Goal: Task Accomplishment & Management: Complete application form

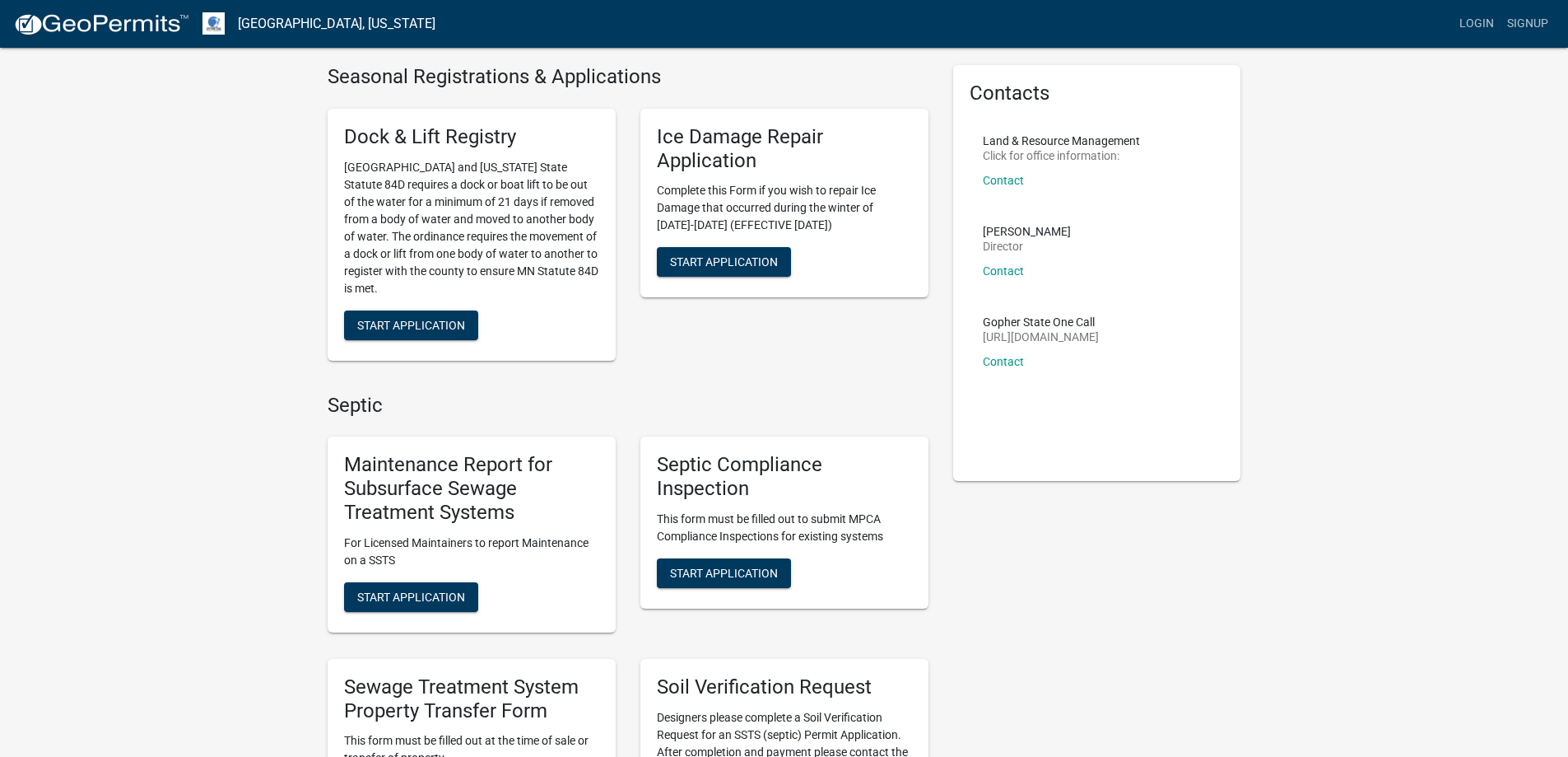
scroll to position [82, 0]
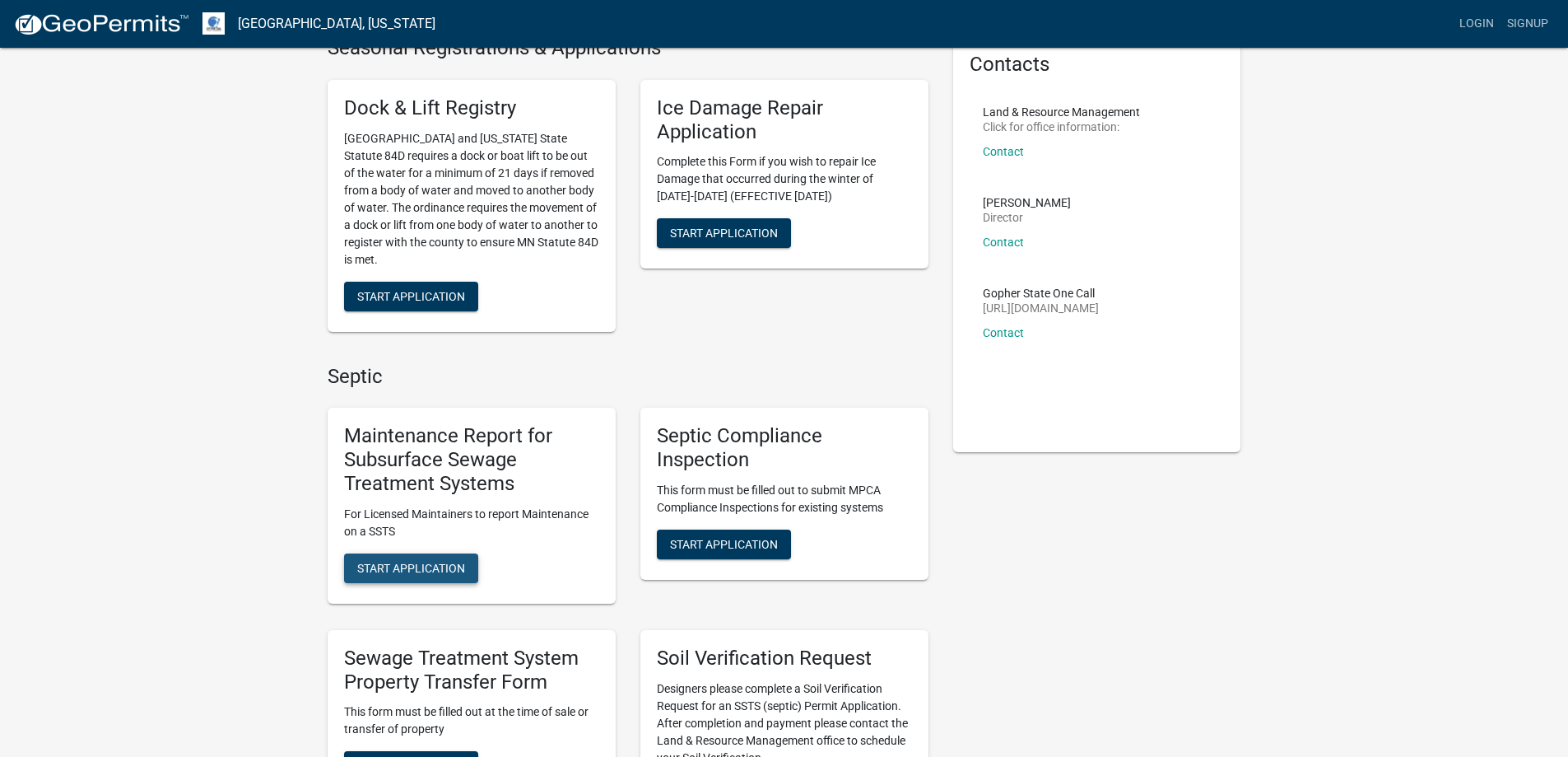
click at [429, 565] on span "Start Application" at bounding box center [411, 567] width 108 height 13
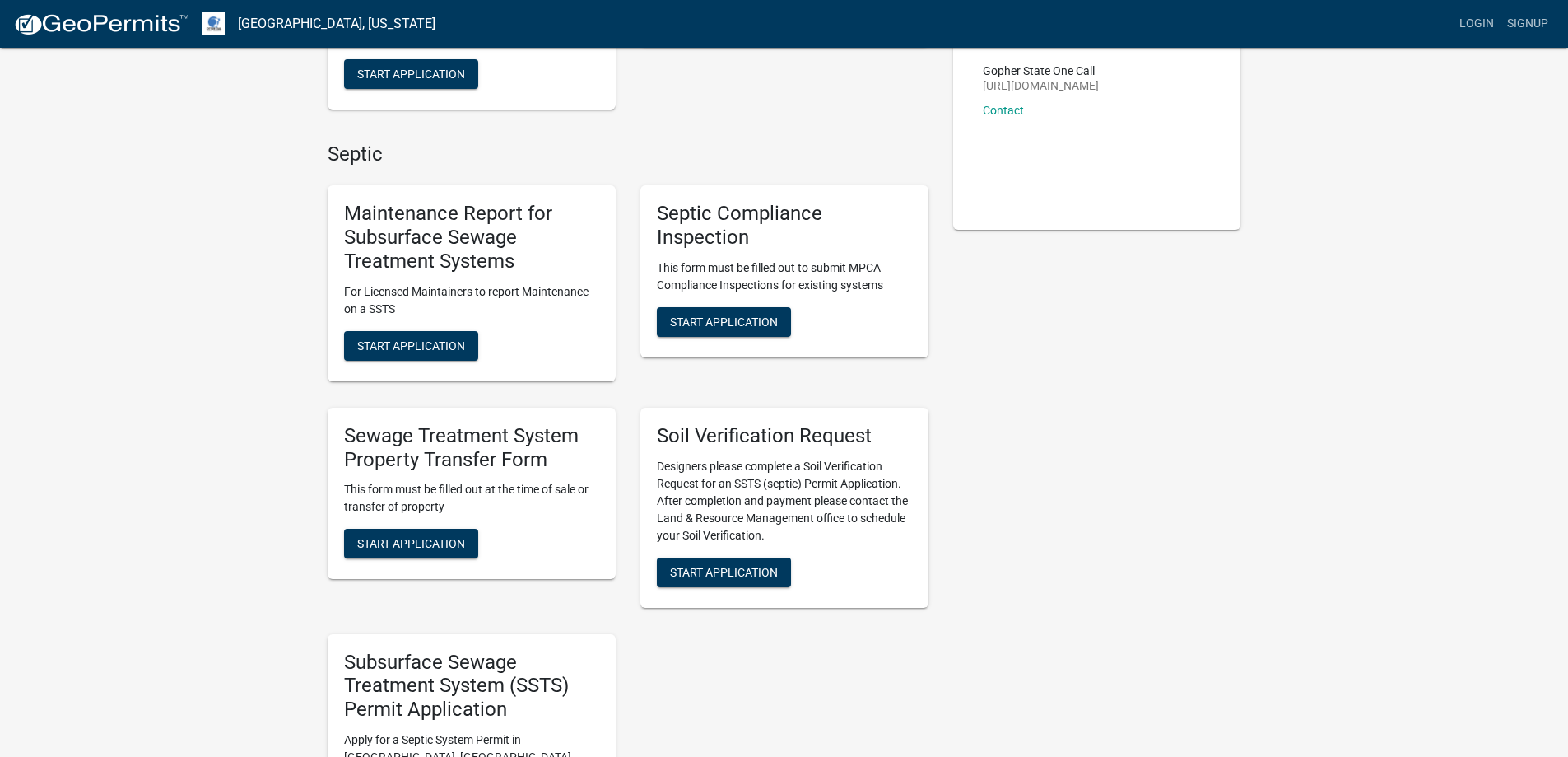
scroll to position [412, 0]
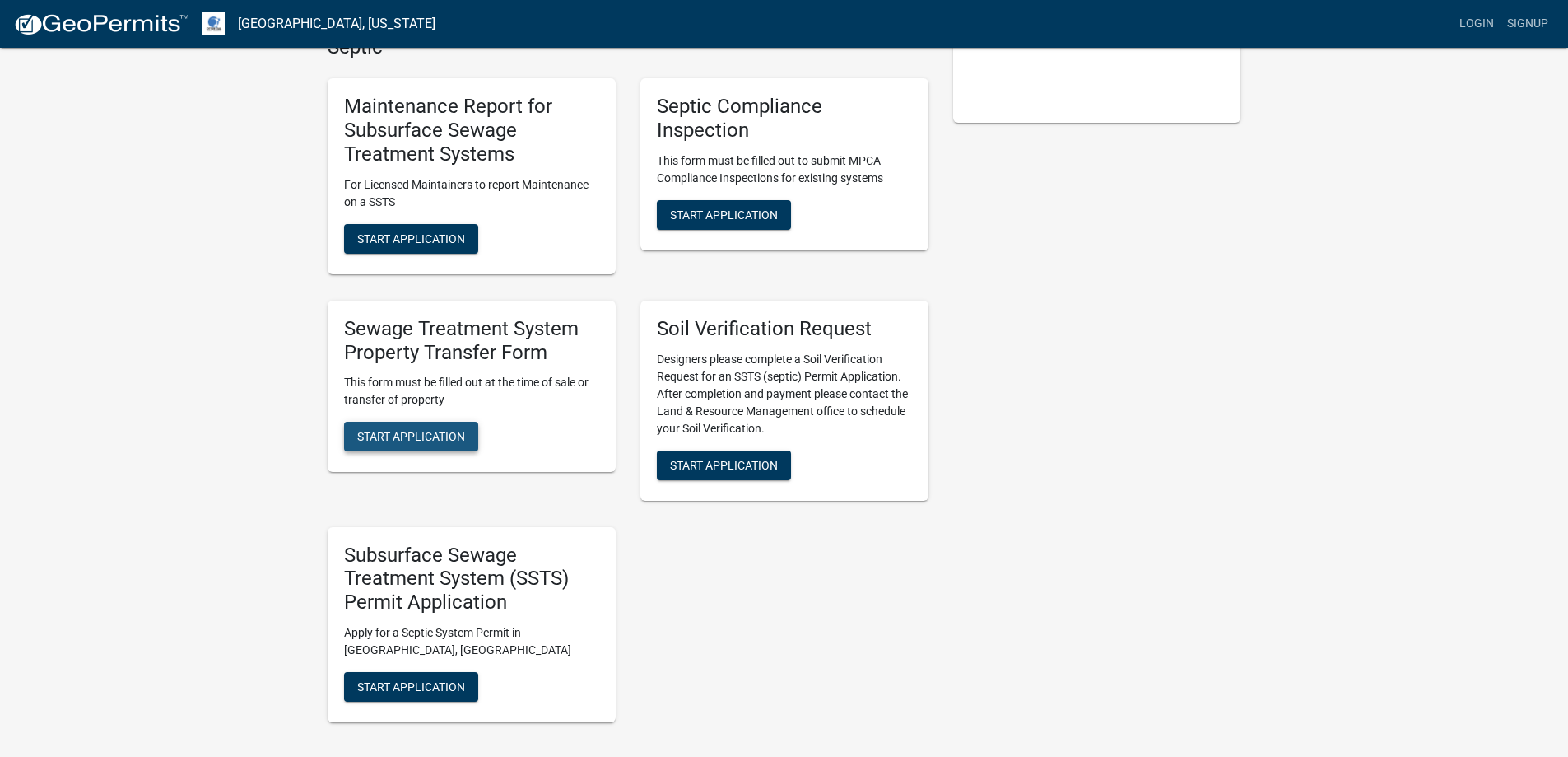
click at [392, 445] on button "Start Application" at bounding box center [411, 436] width 134 height 30
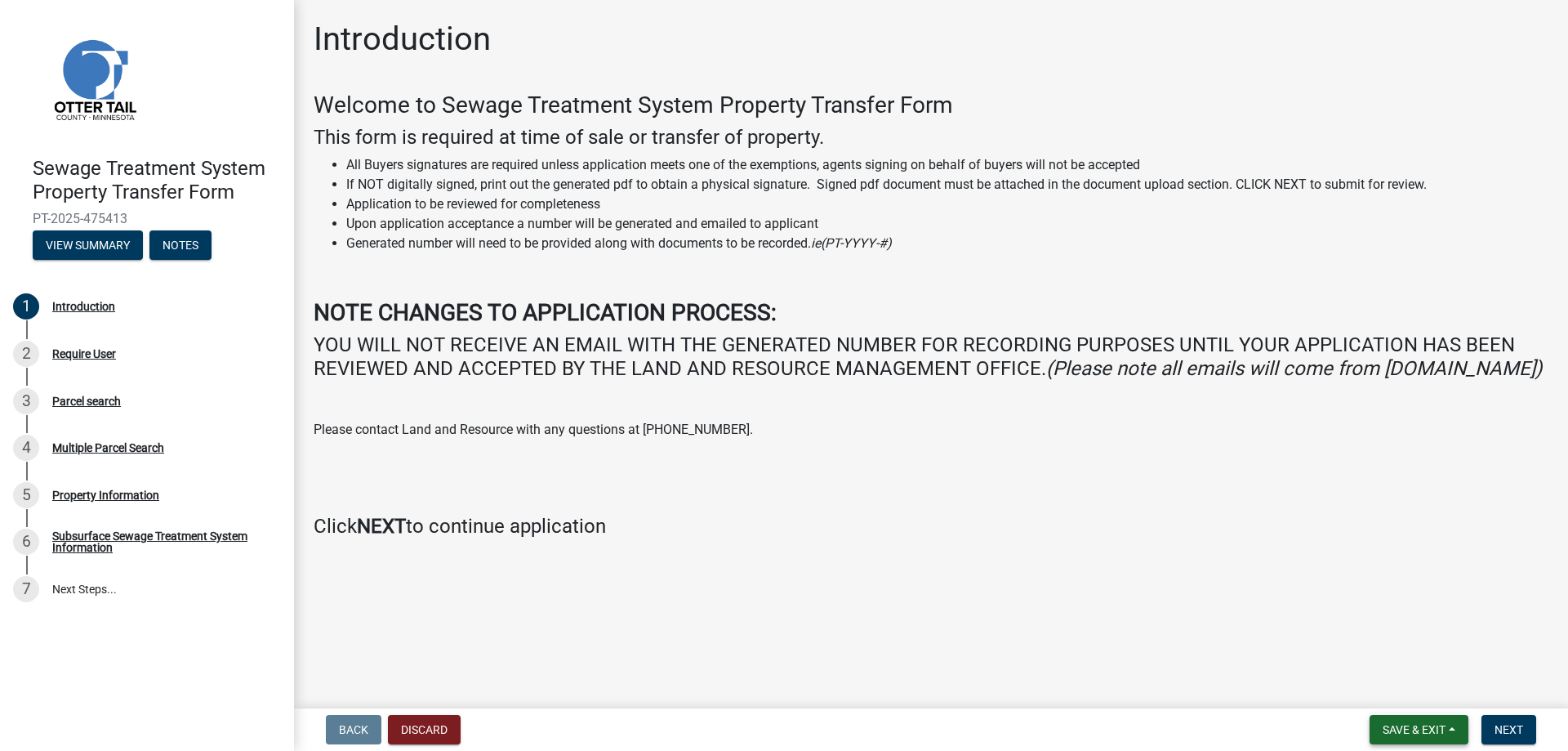
click at [1433, 738] on button "Save & Exit" at bounding box center [1419, 729] width 99 height 29
drag, startPoint x: 1444, startPoint y: 574, endPoint x: 1464, endPoint y: 622, distance: 52.0
click at [1444, 551] on wm-data-entity-input "Welcome to Sewage Treatment System Property Transfer Form This form is required…" at bounding box center [931, 321] width 1235 height 460
click at [1520, 733] on span "Next" at bounding box center [1509, 730] width 29 height 13
